Goal: Task Accomplishment & Management: Complete application form

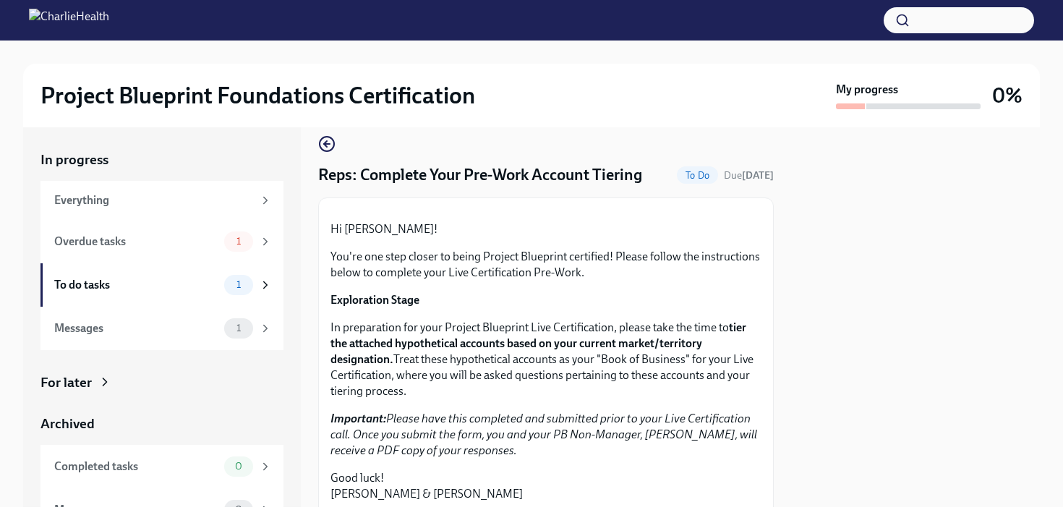
scroll to position [16, 0]
click at [166, 244] on div "Overdue tasks" at bounding box center [136, 242] width 164 height 16
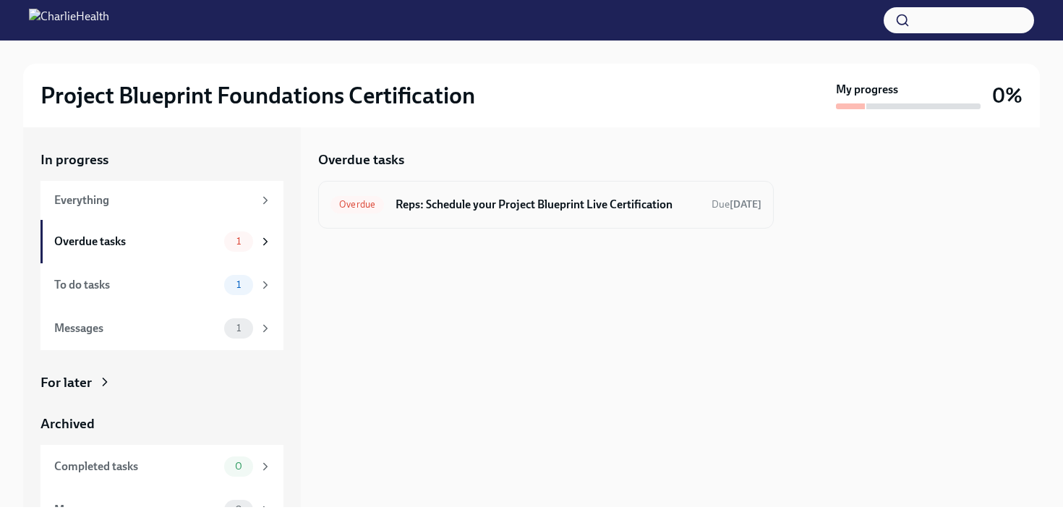
click at [449, 197] on h6 "Reps: Schedule your Project Blueprint Live Certification" at bounding box center [547, 205] width 304 height 16
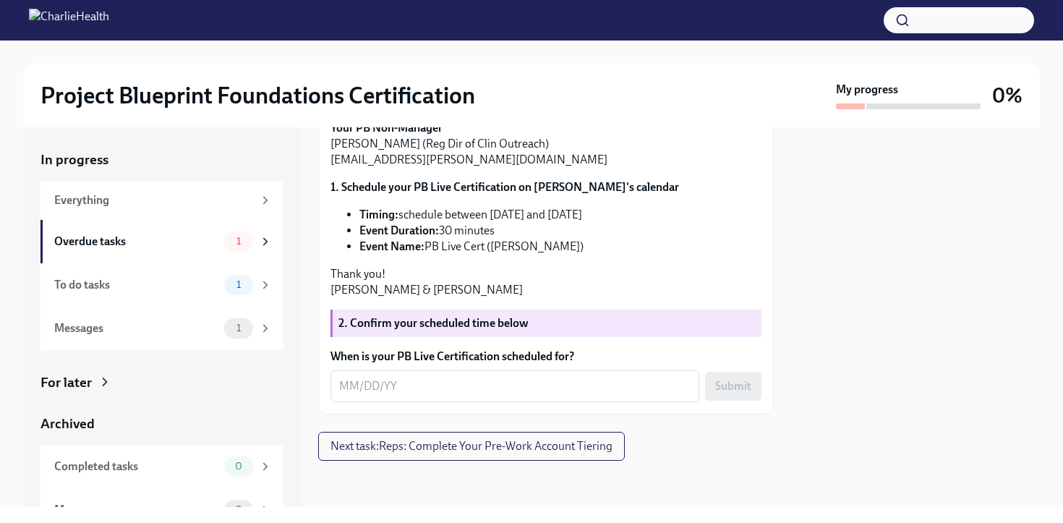
scroll to position [330, 0]
click at [438, 397] on div "x ​" at bounding box center [514, 386] width 369 height 32
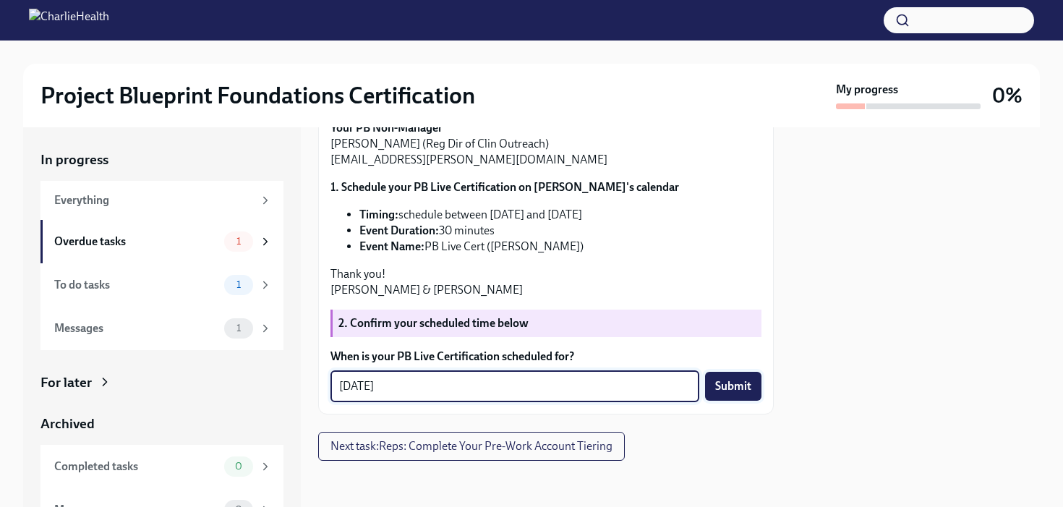
type textarea "[DATE]"
click at [734, 385] on span "Submit" at bounding box center [733, 386] width 36 height 14
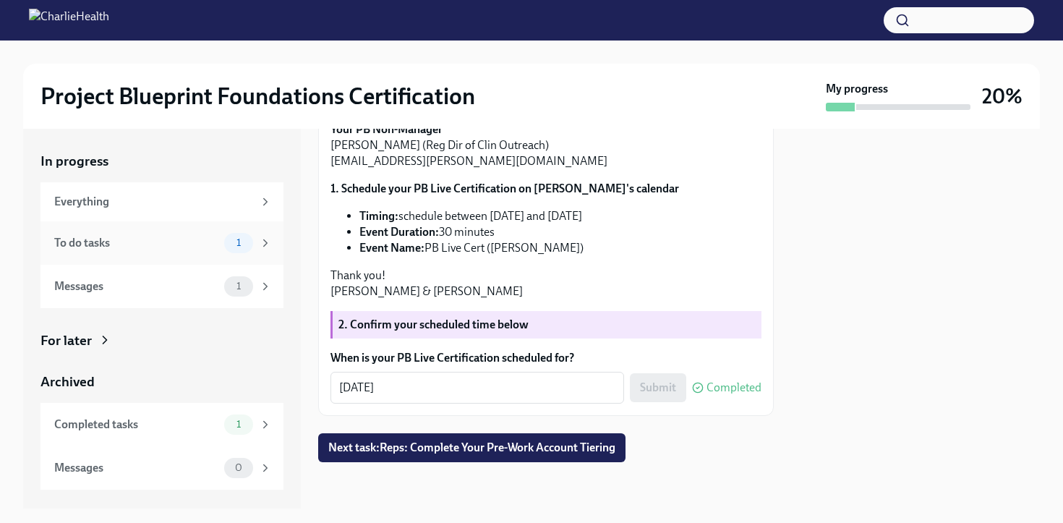
click at [184, 258] on div "To do tasks 1" at bounding box center [161, 242] width 243 height 43
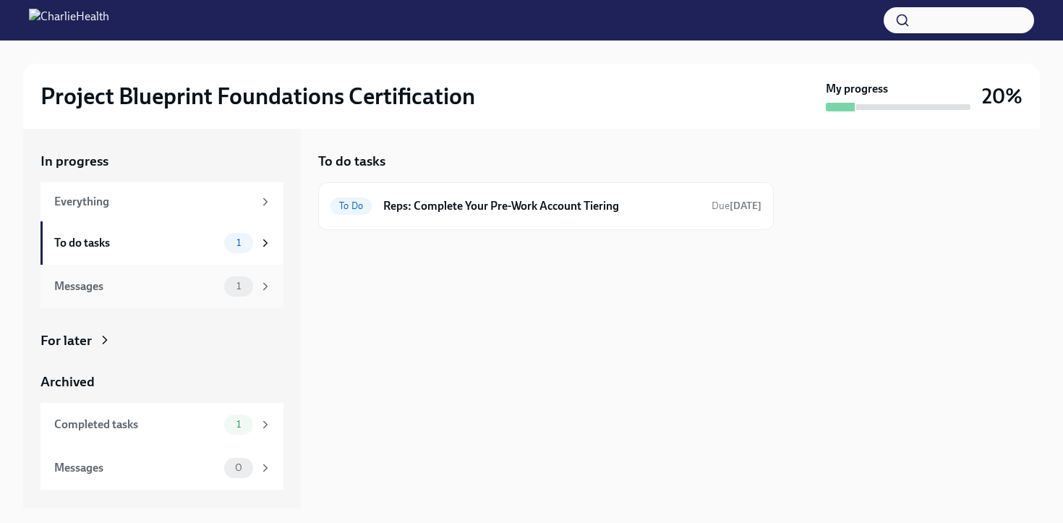
click at [188, 301] on div "Messages 1" at bounding box center [161, 286] width 243 height 43
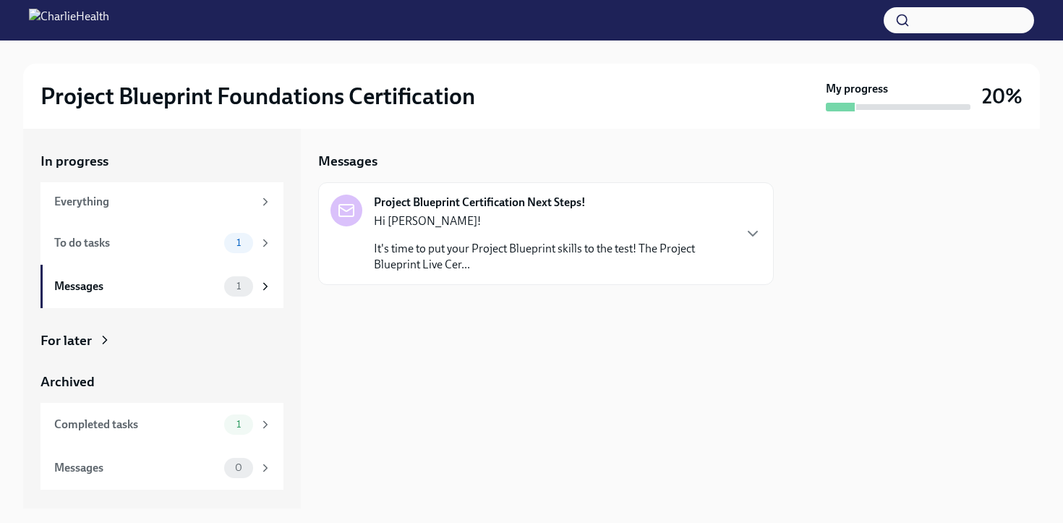
click at [379, 260] on p "It's time to put your Project Blueprint skills to the test! The Project Bluepri…" at bounding box center [553, 257] width 359 height 32
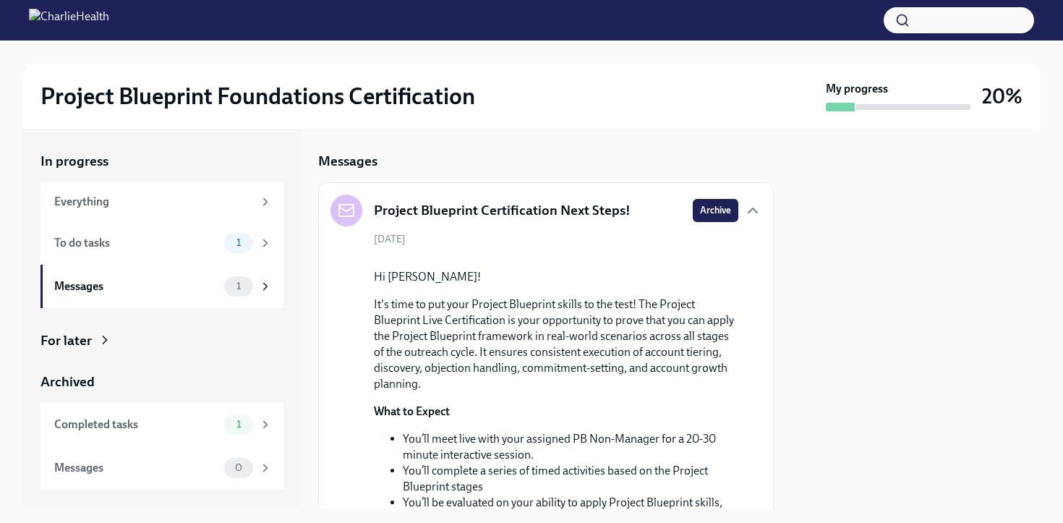
click at [558, 257] on button "Zoom image" at bounding box center [555, 257] width 91 height 0
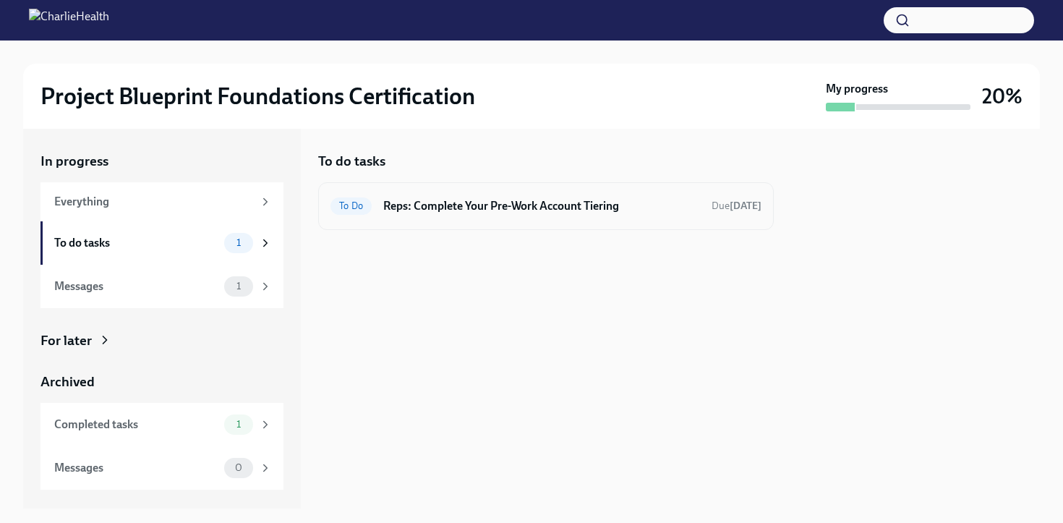
click at [472, 200] on h6 "Reps: Complete Your Pre-Work Account Tiering" at bounding box center [541, 206] width 317 height 16
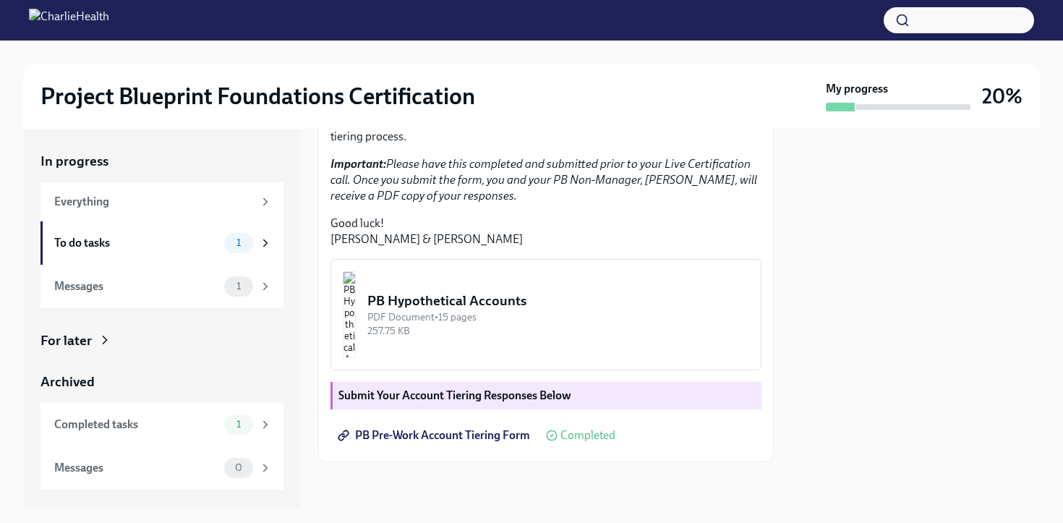
scroll to position [376, 0]
click at [194, 437] on div "Completed tasks 1" at bounding box center [161, 424] width 243 height 43
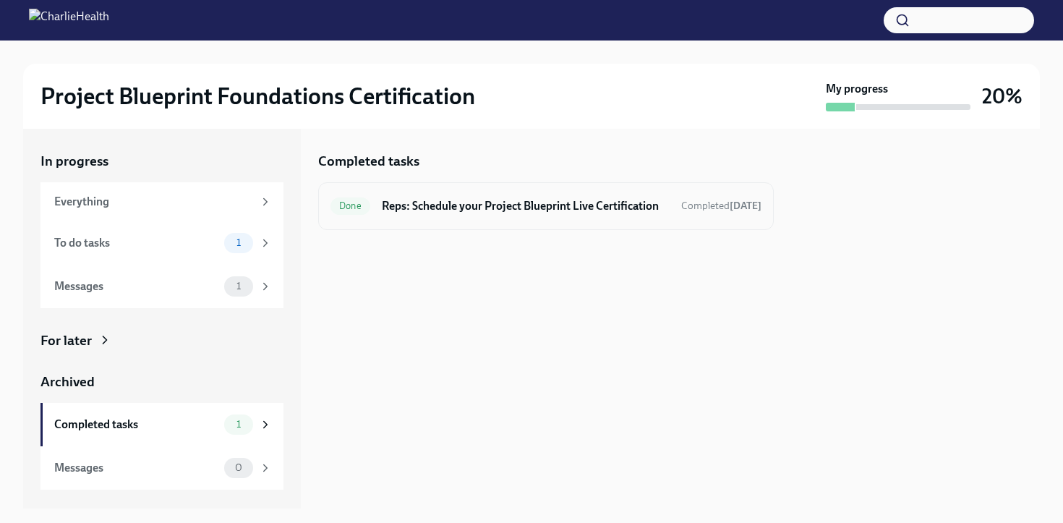
click at [455, 205] on h6 "Reps: Schedule your Project Blueprint Live Certification" at bounding box center [526, 206] width 288 height 16
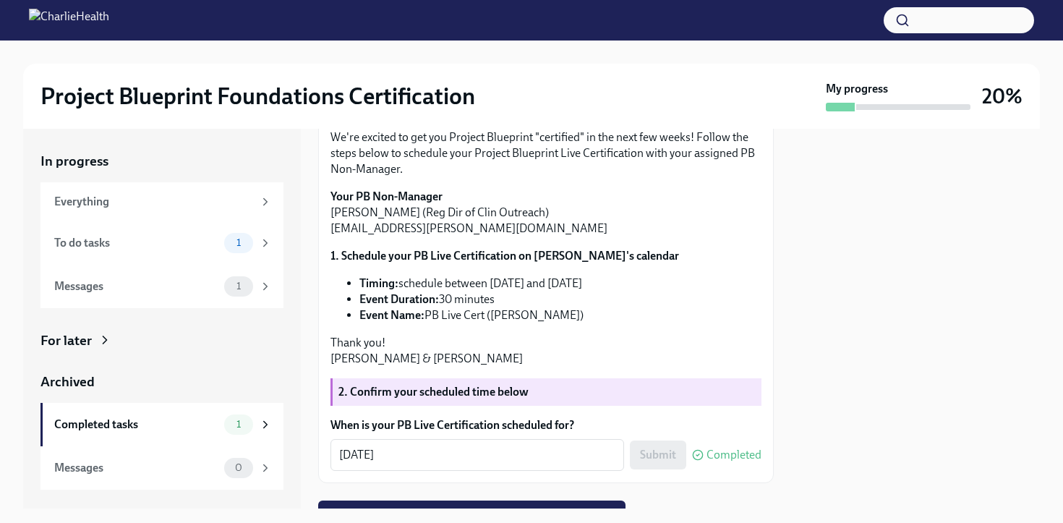
scroll to position [159, 0]
